Goal: Find specific page/section: Find specific page/section

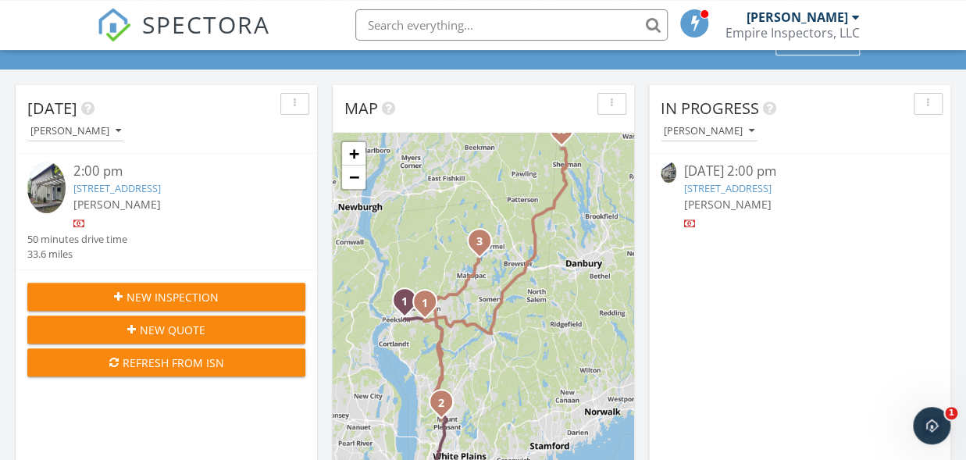
scroll to position [86, 0]
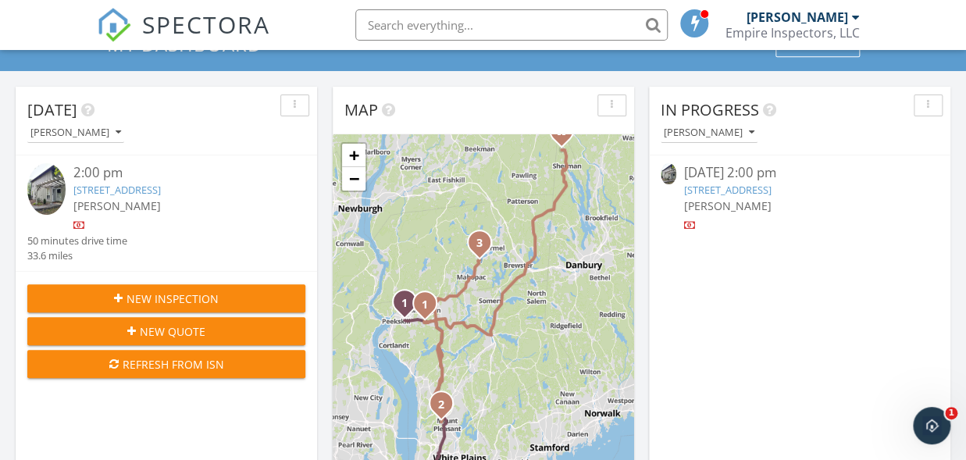
click at [731, 191] on link "[STREET_ADDRESS]" at bounding box center [727, 190] width 87 height 14
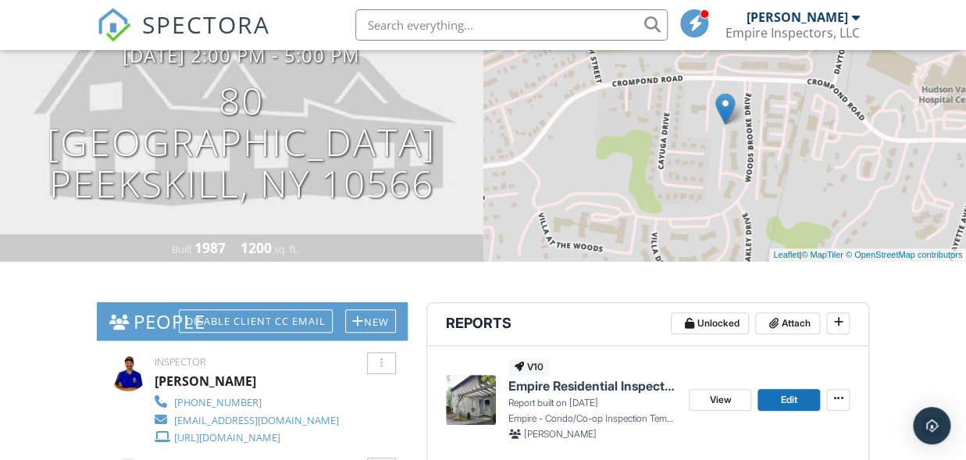
scroll to position [344, 0]
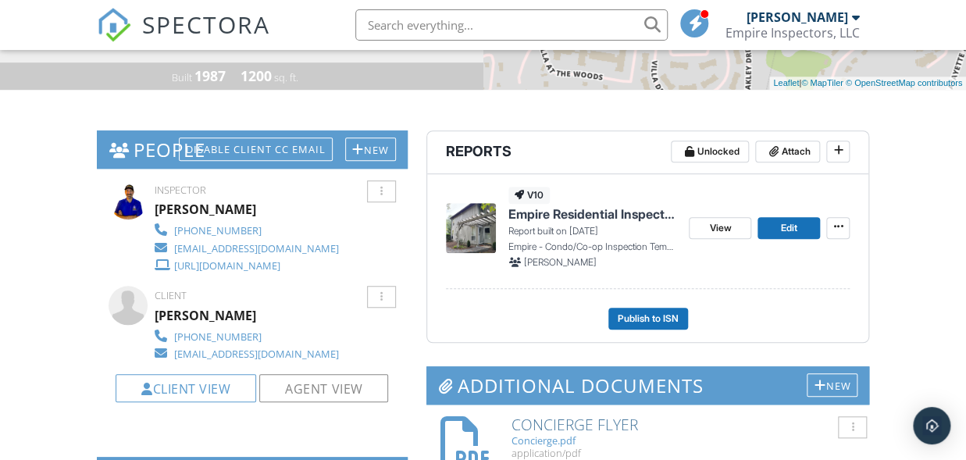
click at [592, 219] on span "Empire Residential Inspection" at bounding box center [593, 213] width 168 height 17
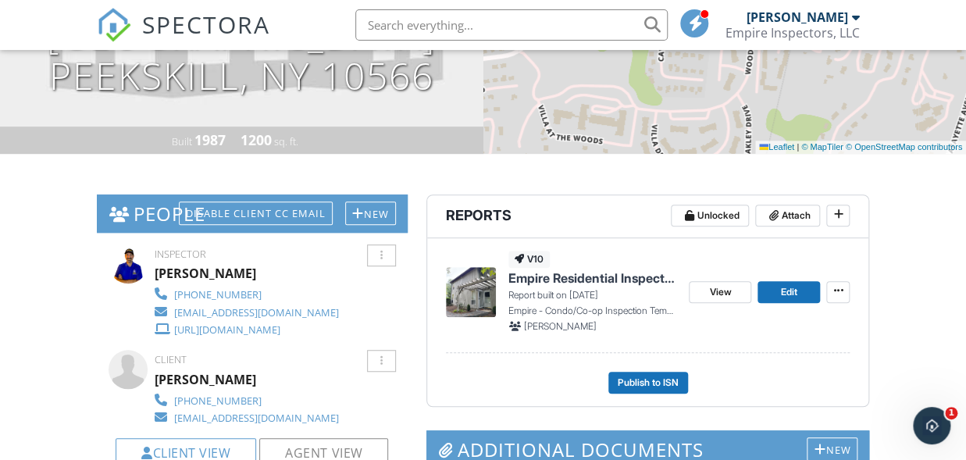
scroll to position [344, 0]
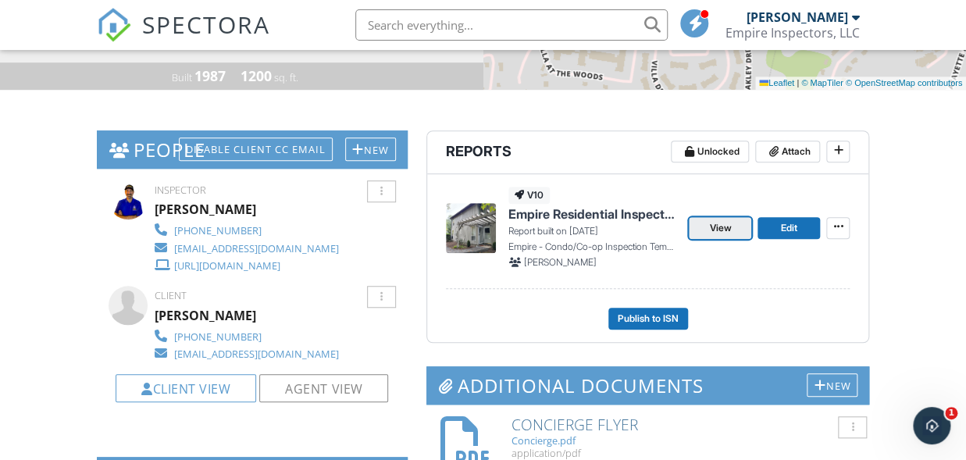
click at [722, 226] on span "View" at bounding box center [720, 228] width 22 height 16
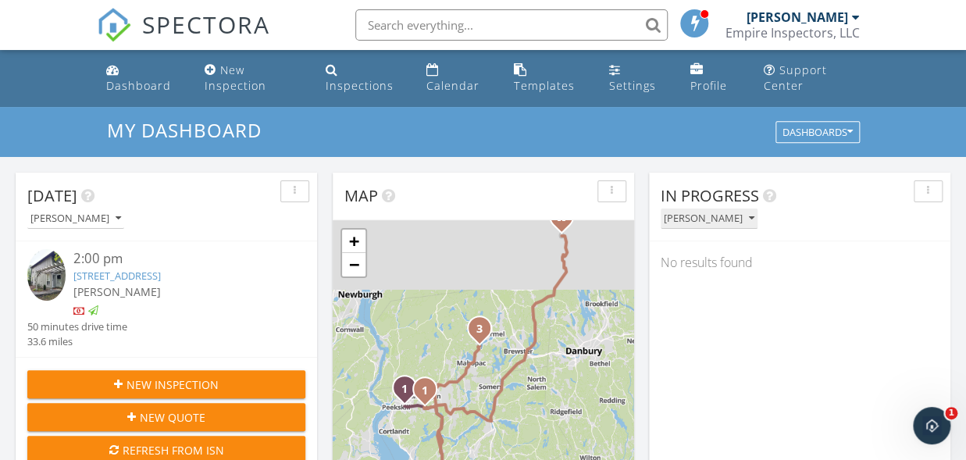
scroll to position [1436, 980]
click at [755, 220] on icon "button" at bounding box center [751, 218] width 5 height 11
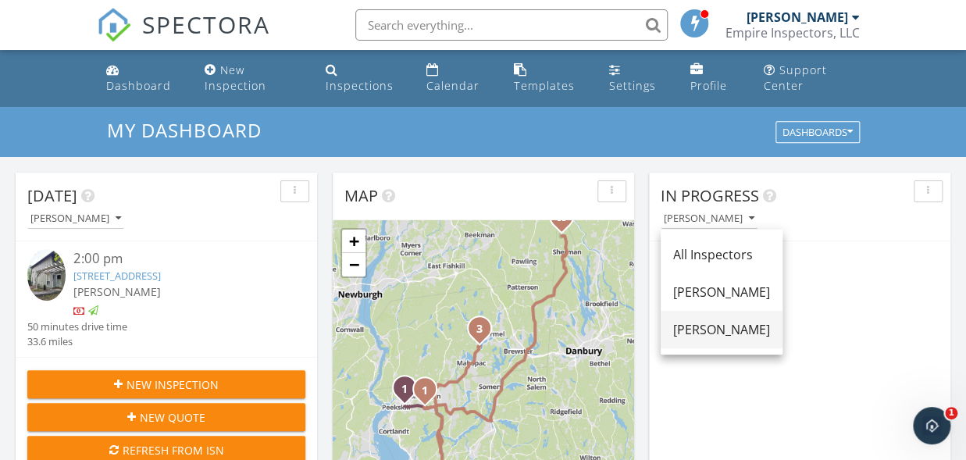
click at [711, 330] on div "[PERSON_NAME]" at bounding box center [721, 329] width 97 height 19
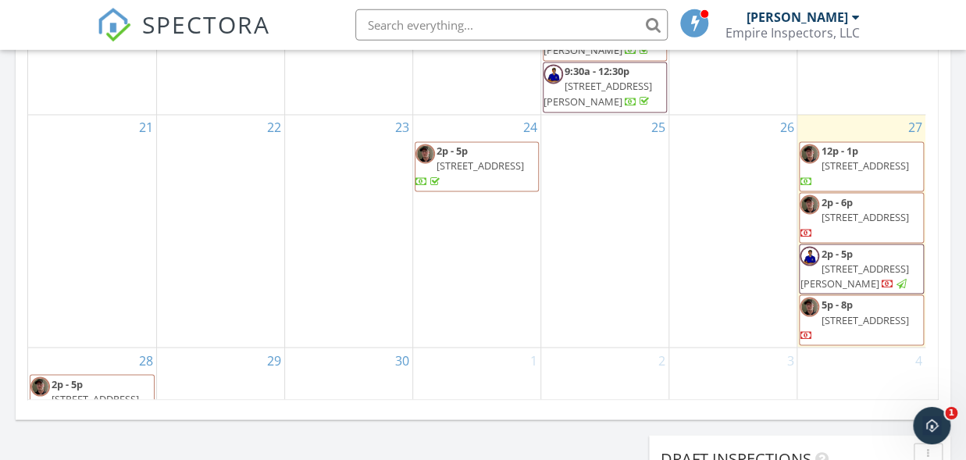
scroll to position [980, 0]
